Goal: Task Accomplishment & Management: Complete application form

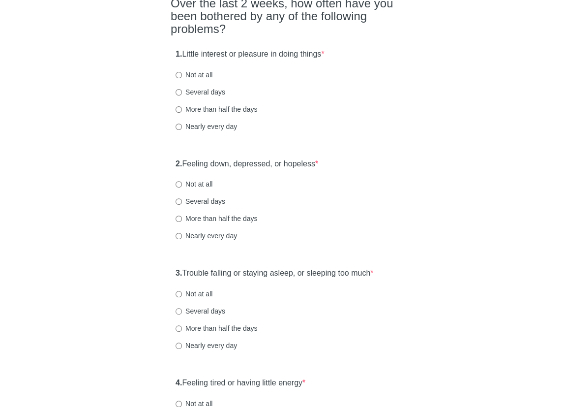
scroll to position [95, 0]
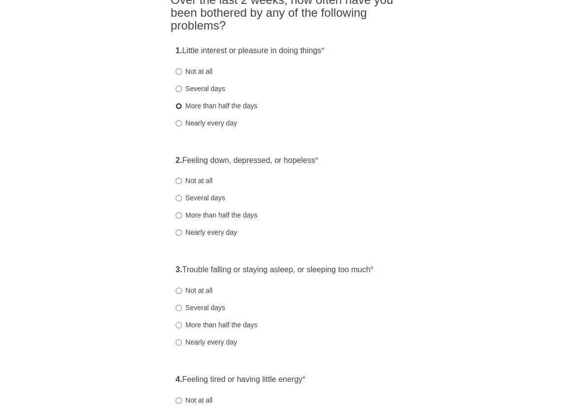
click at [178, 109] on input "More than half the days" at bounding box center [179, 106] width 6 height 6
radio input "true"
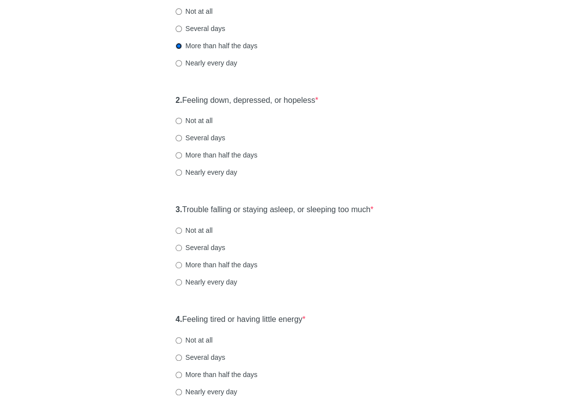
scroll to position [158, 0]
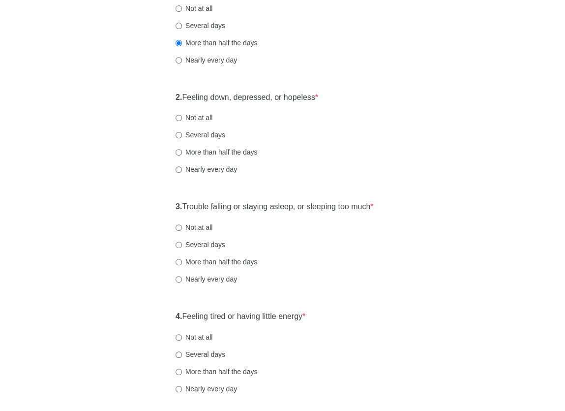
click at [189, 140] on label "Several days" at bounding box center [201, 135] width 50 height 10
click at [182, 138] on input "Several days" at bounding box center [179, 135] width 6 height 6
radio input "true"
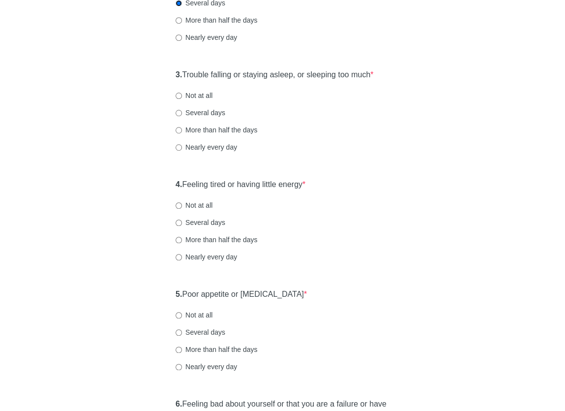
scroll to position [291, 0]
click at [179, 116] on input "Several days" at bounding box center [179, 112] width 6 height 6
radio input "true"
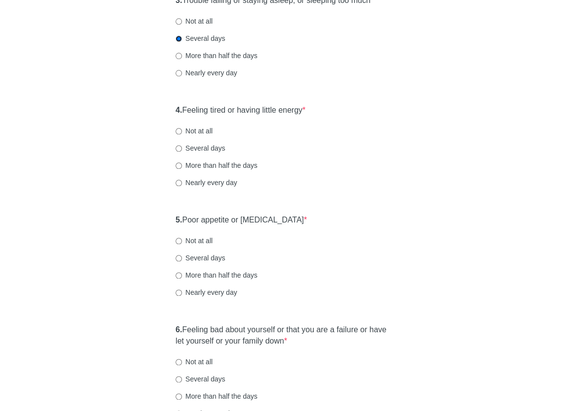
scroll to position [372, 0]
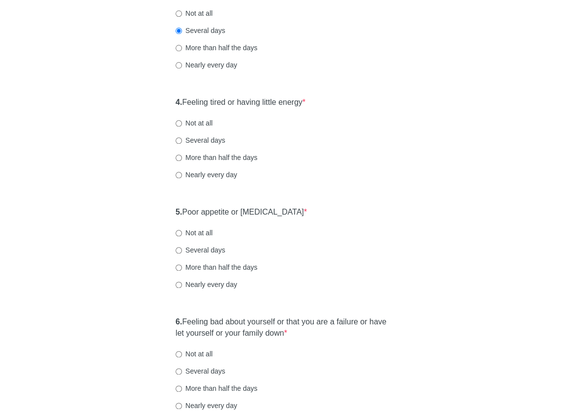
click at [195, 145] on label "Several days" at bounding box center [201, 140] width 50 height 10
click at [182, 144] on input "Several days" at bounding box center [179, 140] width 6 height 6
radio input "true"
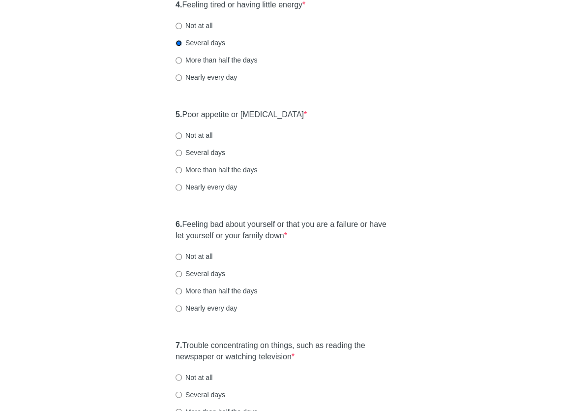
scroll to position [492, 0]
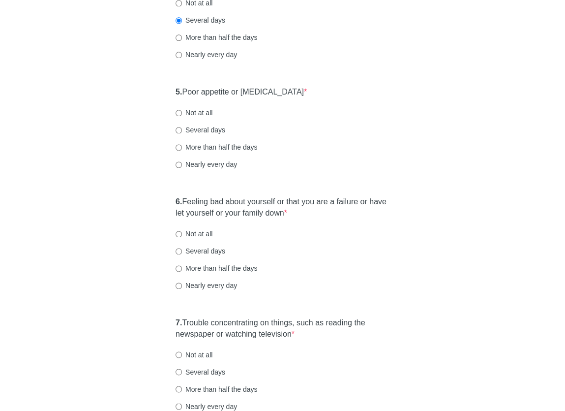
click at [197, 118] on label "Not at all" at bounding box center [194, 113] width 37 height 10
click at [182, 116] on input "Not at all" at bounding box center [179, 113] width 6 height 6
radio input "true"
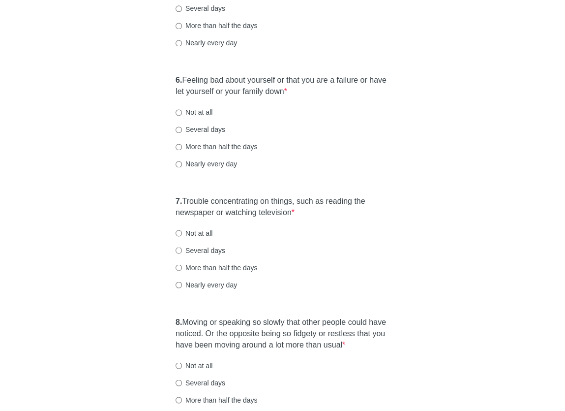
scroll to position [614, 0]
click at [204, 117] on label "Not at all" at bounding box center [194, 112] width 37 height 10
click at [182, 115] on input "Not at all" at bounding box center [179, 112] width 6 height 6
radio input "true"
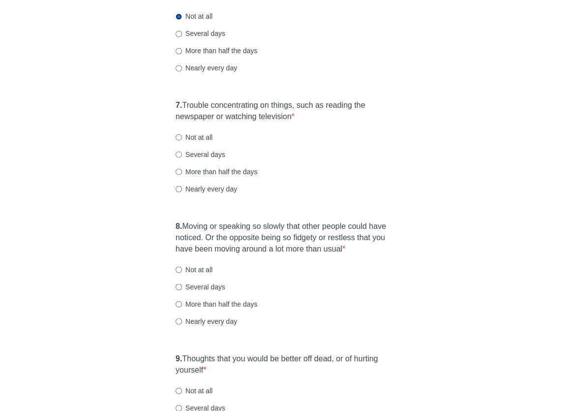
scroll to position [749, 0]
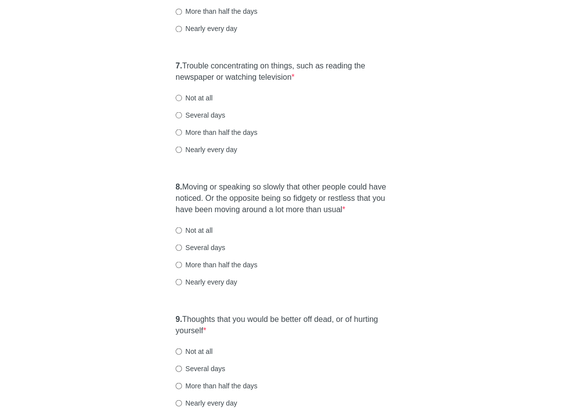
click at [211, 137] on label "More than half the days" at bounding box center [217, 132] width 82 height 10
click at [182, 135] on input "More than half the days" at bounding box center [179, 132] width 6 height 6
radio input "true"
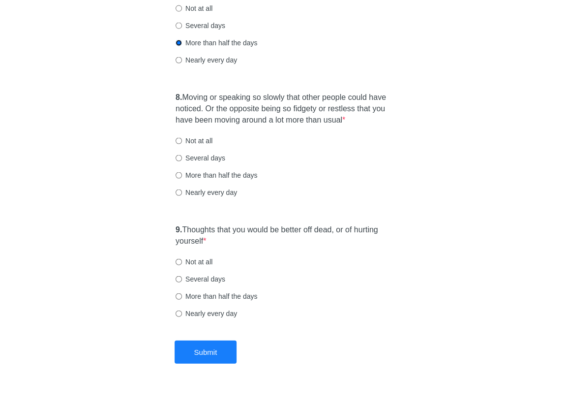
scroll to position [839, 0]
click at [203, 196] on label "Nearly every day" at bounding box center [206, 191] width 61 height 10
click at [182, 194] on input "Nearly every day" at bounding box center [179, 191] width 6 height 6
radio input "true"
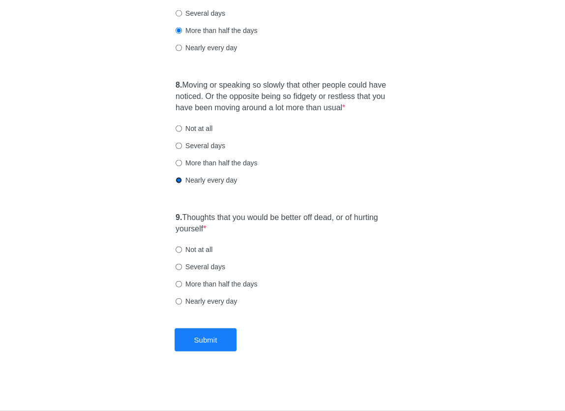
scroll to position [868, 0]
click at [183, 249] on label "Not at all" at bounding box center [194, 249] width 37 height 10
click at [182, 249] on input "Not at all" at bounding box center [179, 249] width 6 height 6
radio input "true"
click at [202, 339] on button "Submit" at bounding box center [206, 339] width 62 height 23
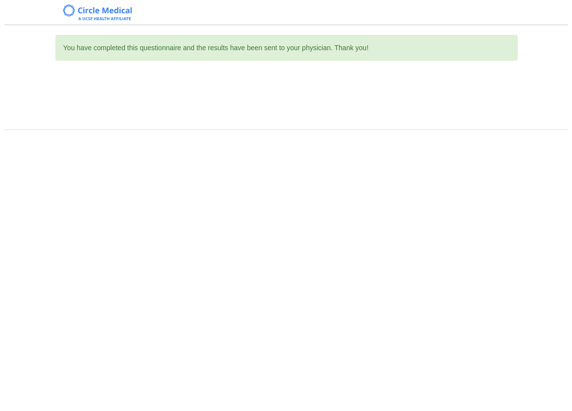
scroll to position [0, 0]
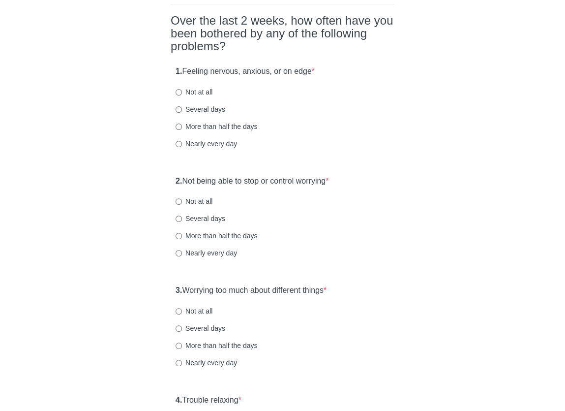
scroll to position [97, 0]
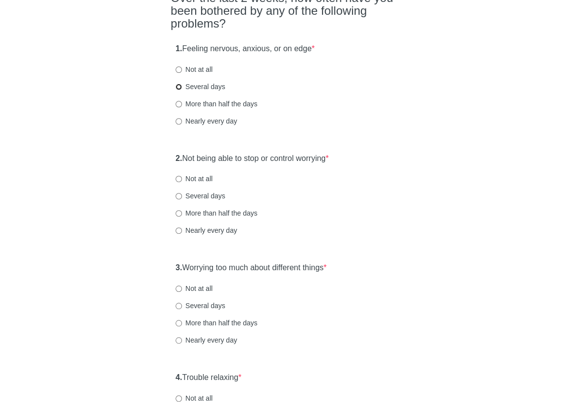
click at [179, 88] on input "Several days" at bounding box center [179, 87] width 6 height 6
radio input "true"
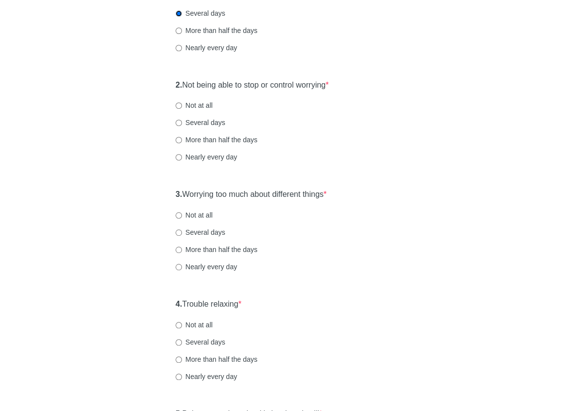
scroll to position [171, 0]
click at [209, 121] on label "Several days" at bounding box center [201, 122] width 50 height 10
click at [182, 121] on input "Several days" at bounding box center [179, 122] width 6 height 6
radio input "true"
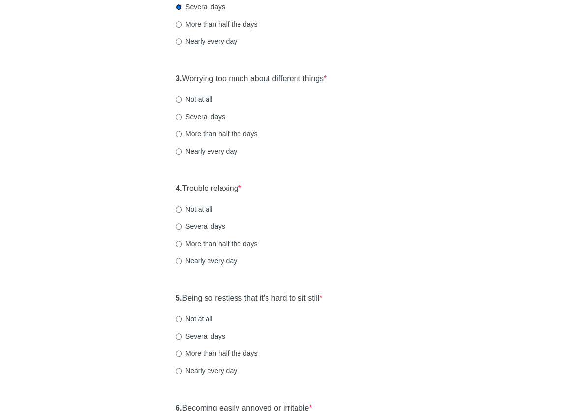
scroll to position [288, 0]
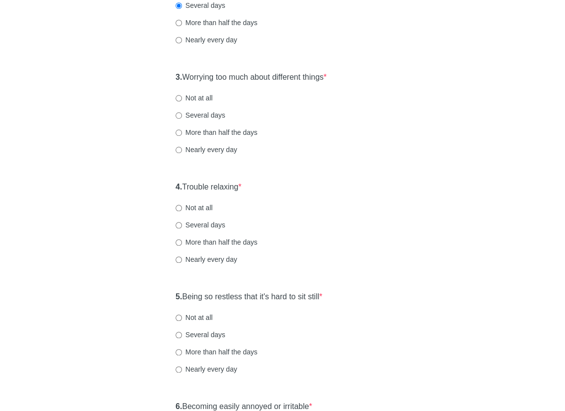
click at [203, 131] on label "More than half the days" at bounding box center [217, 132] width 82 height 10
click at [182, 131] on input "More than half the days" at bounding box center [179, 132] width 6 height 6
radio input "true"
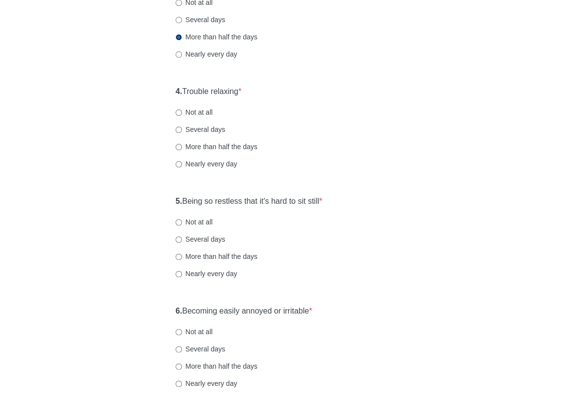
scroll to position [385, 0]
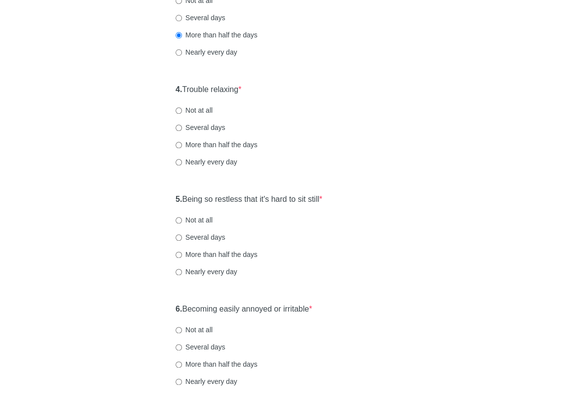
click at [200, 141] on label "More than half the days" at bounding box center [217, 145] width 82 height 10
click at [182, 142] on input "More than half the days" at bounding box center [179, 145] width 6 height 6
radio input "true"
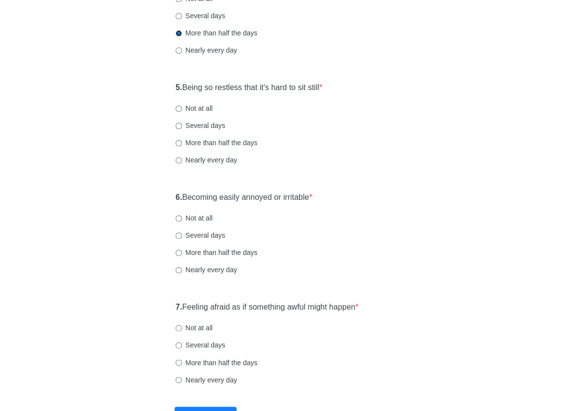
scroll to position [502, 0]
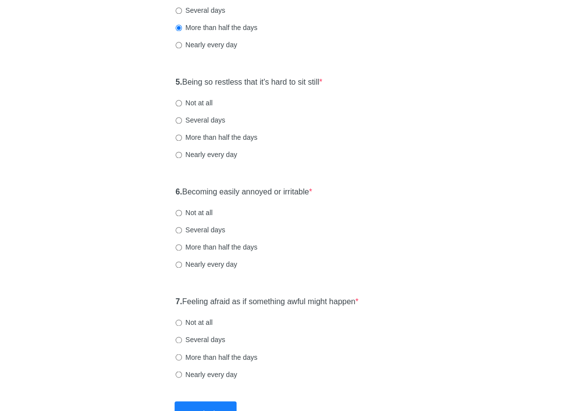
click at [210, 135] on label "More than half the days" at bounding box center [217, 137] width 82 height 10
click at [182, 135] on input "More than half the days" at bounding box center [179, 137] width 6 height 6
radio input "true"
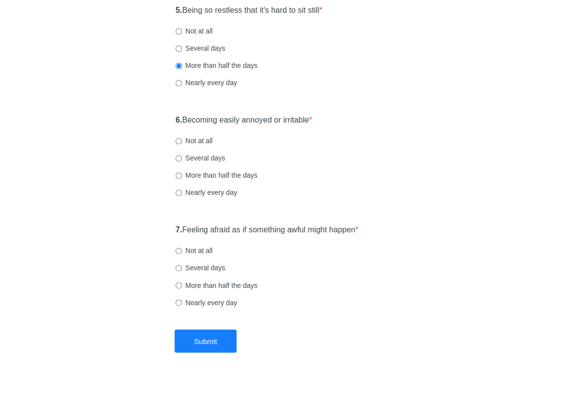
click at [201, 157] on label "Several days" at bounding box center [201, 158] width 50 height 10
click at [182, 157] on input "Several days" at bounding box center [179, 158] width 6 height 6
radio input "true"
click at [200, 266] on label "Several days" at bounding box center [201, 268] width 50 height 10
click at [182, 266] on input "Several days" at bounding box center [179, 268] width 6 height 6
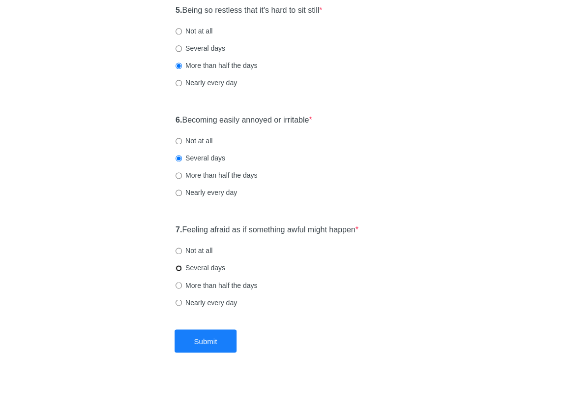
radio input "true"
click at [212, 337] on button "Submit" at bounding box center [206, 340] width 62 height 23
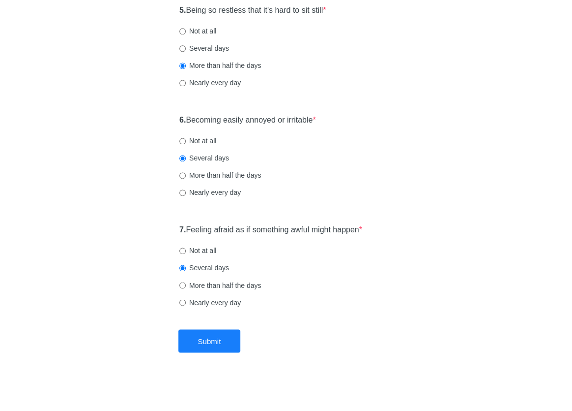
scroll to position [0, 0]
